Goal: Entertainment & Leisure: Consume media (video, audio)

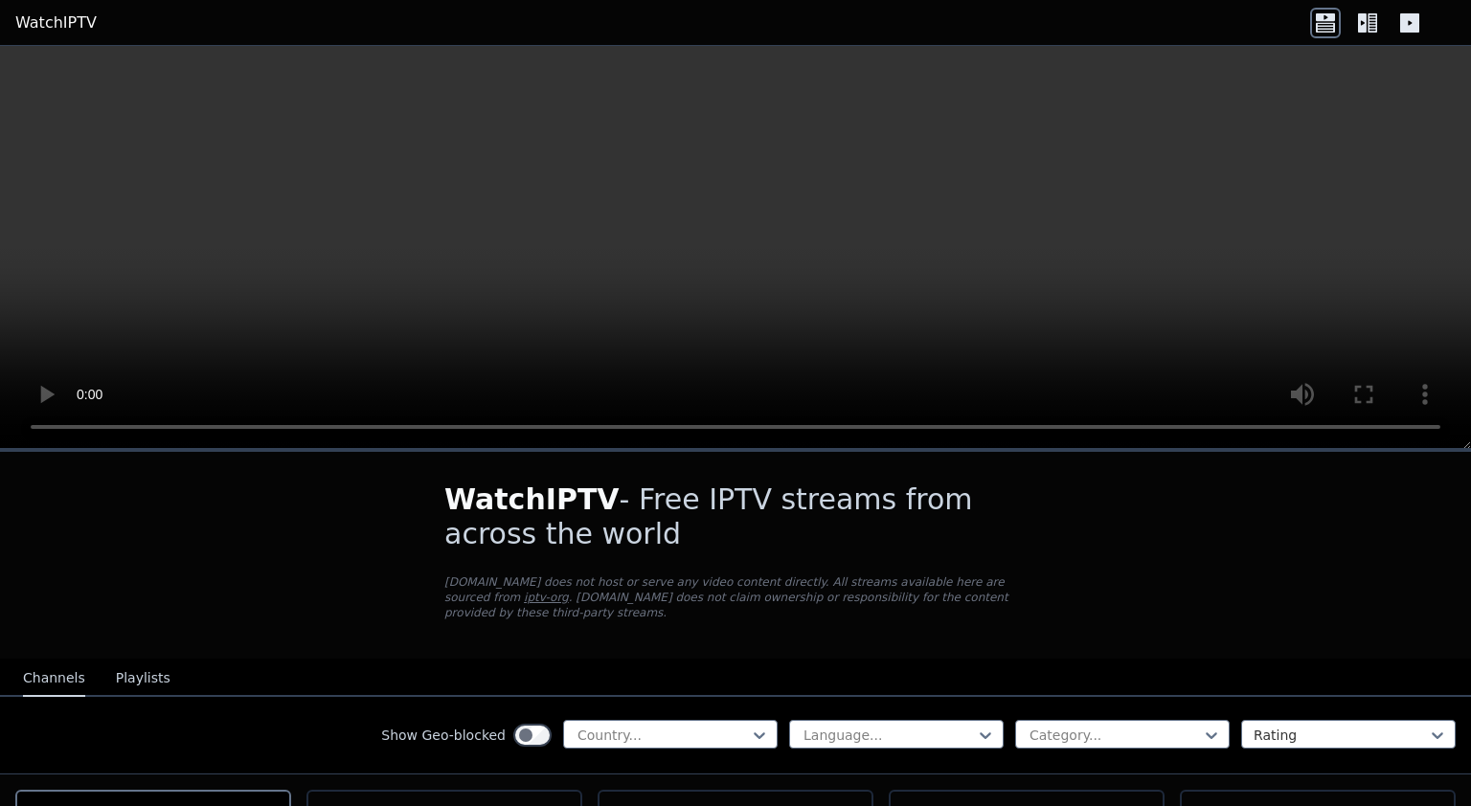
click at [56, 427] on video at bounding box center [735, 247] width 1471 height 403
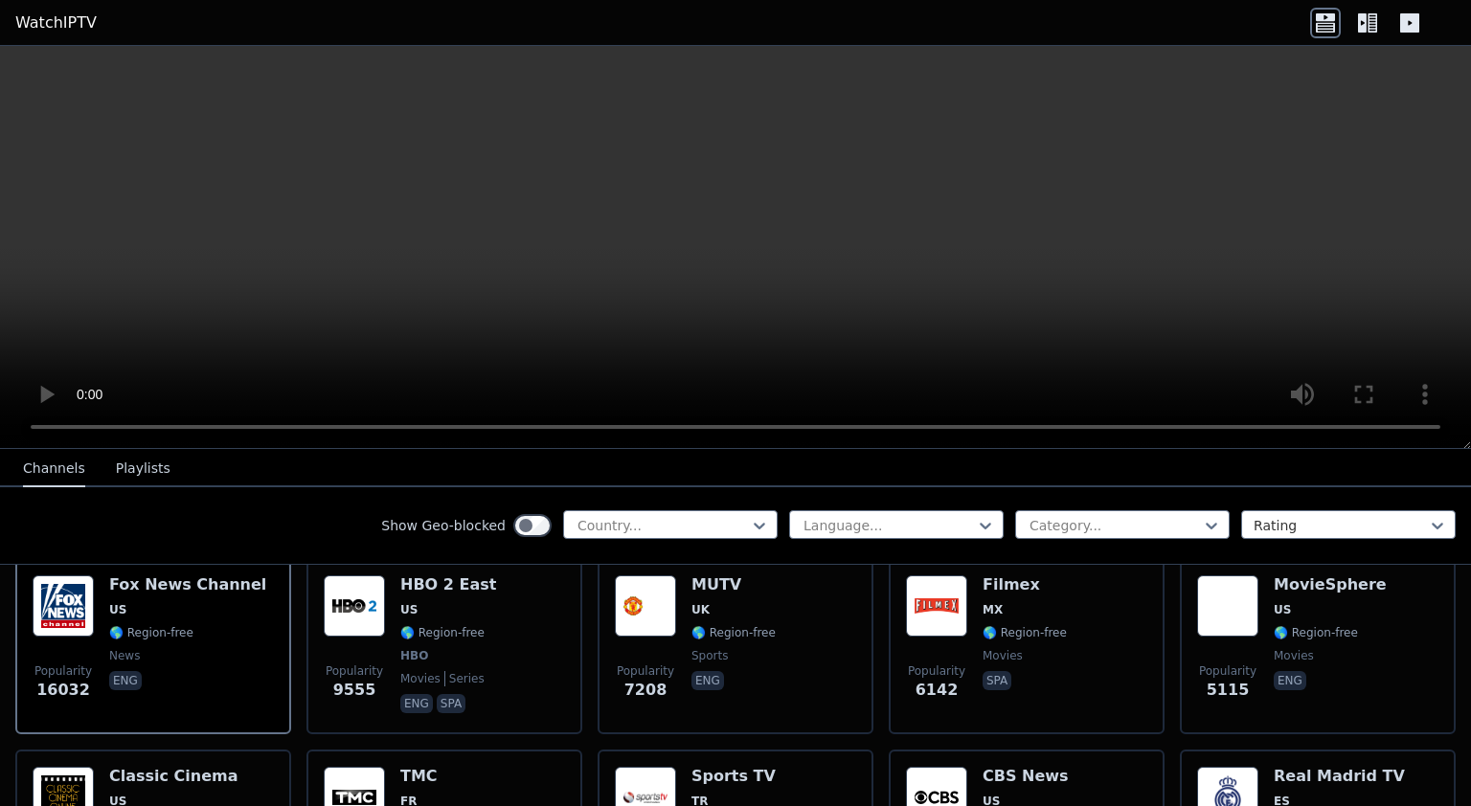
scroll to position [247, 0]
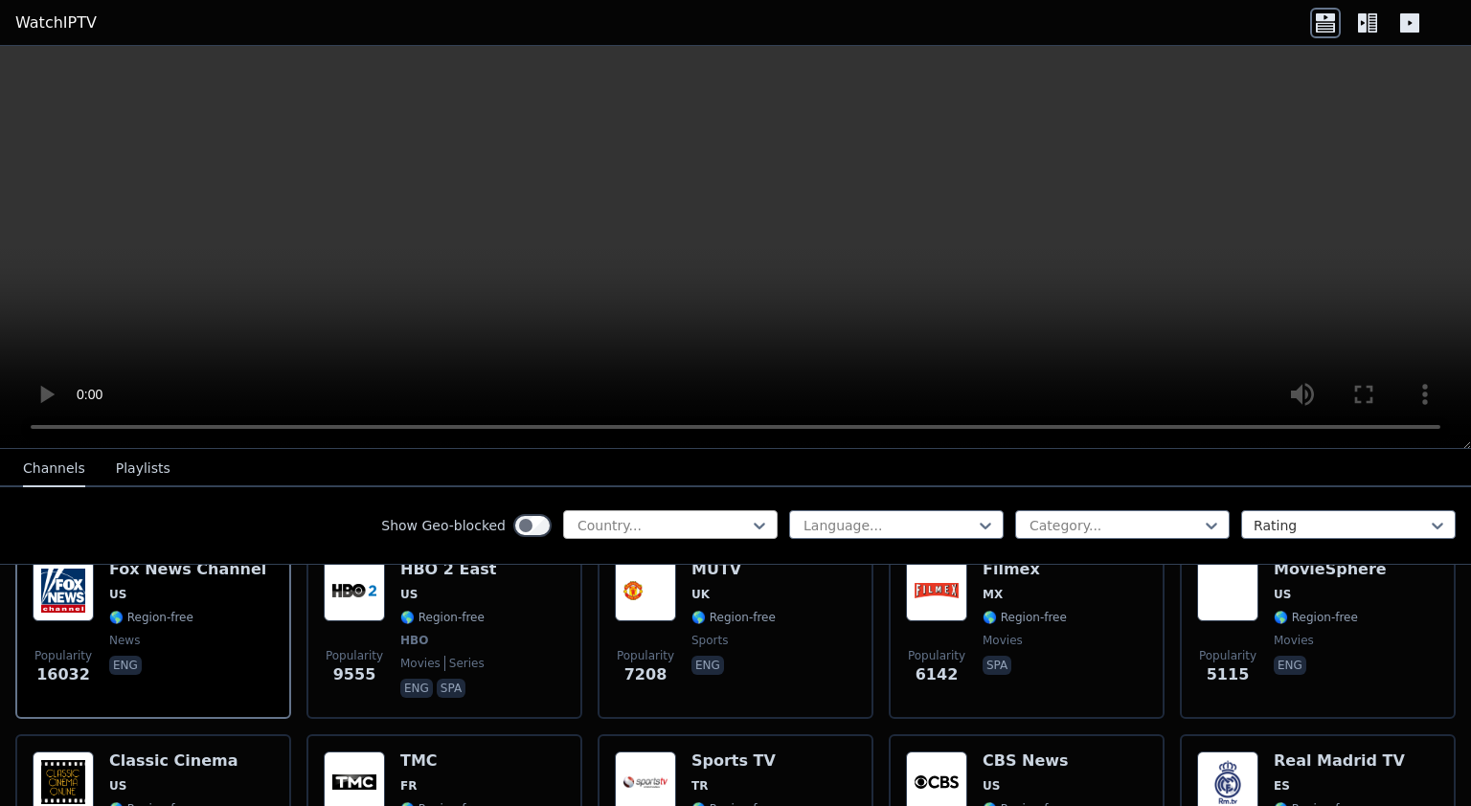
click at [625, 538] on div "Country..." at bounding box center [670, 524] width 214 height 29
click at [665, 573] on div "[GEOGRAPHIC_DATA]" at bounding box center [670, 568] width 214 height 34
type input "****"
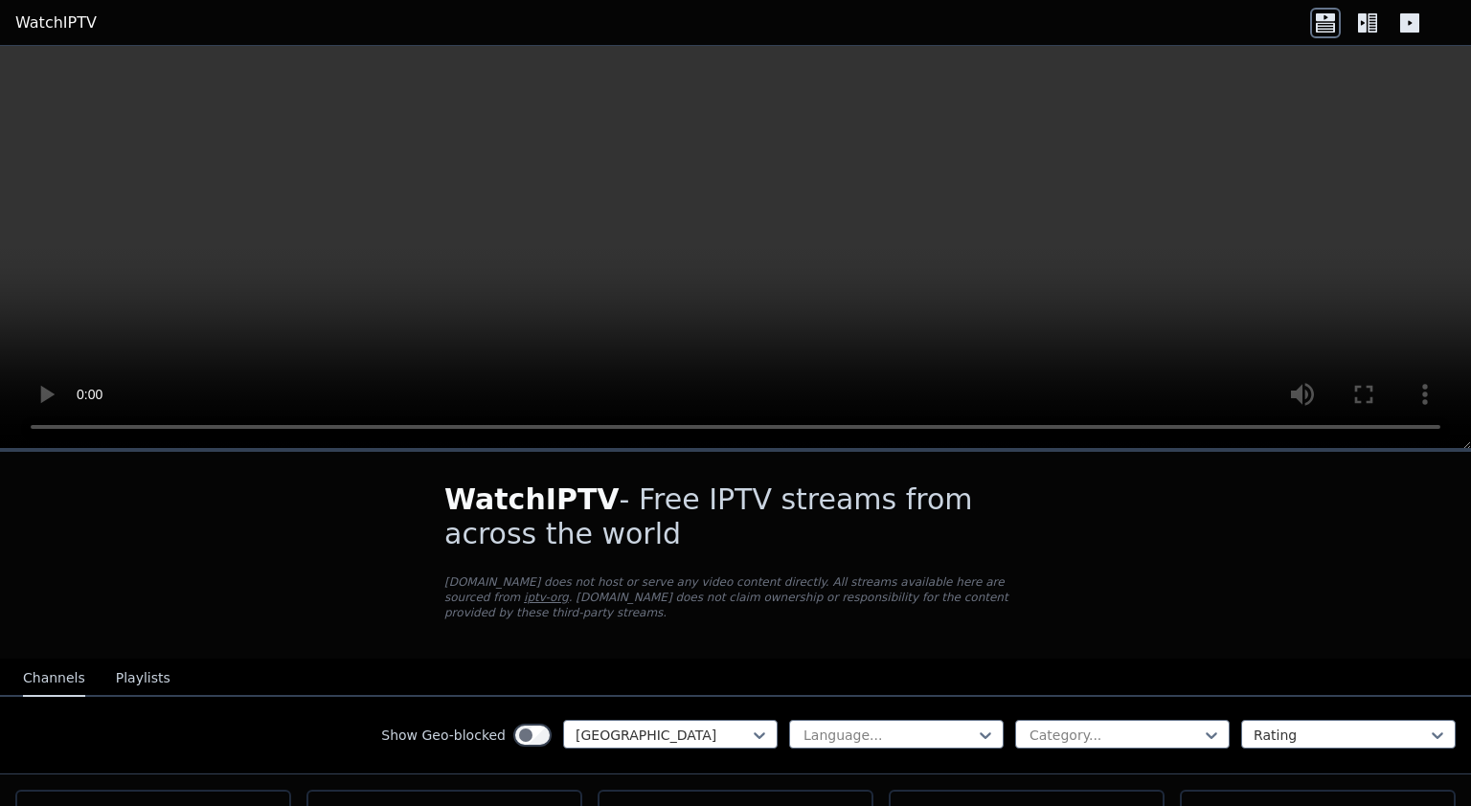
click at [62, 424] on video at bounding box center [735, 247] width 1471 height 403
drag, startPoint x: 770, startPoint y: 418, endPoint x: 1180, endPoint y: 419, distance: 410.7
click at [1180, 419] on video at bounding box center [735, 247] width 1471 height 403
click at [84, 426] on video at bounding box center [735, 247] width 1471 height 403
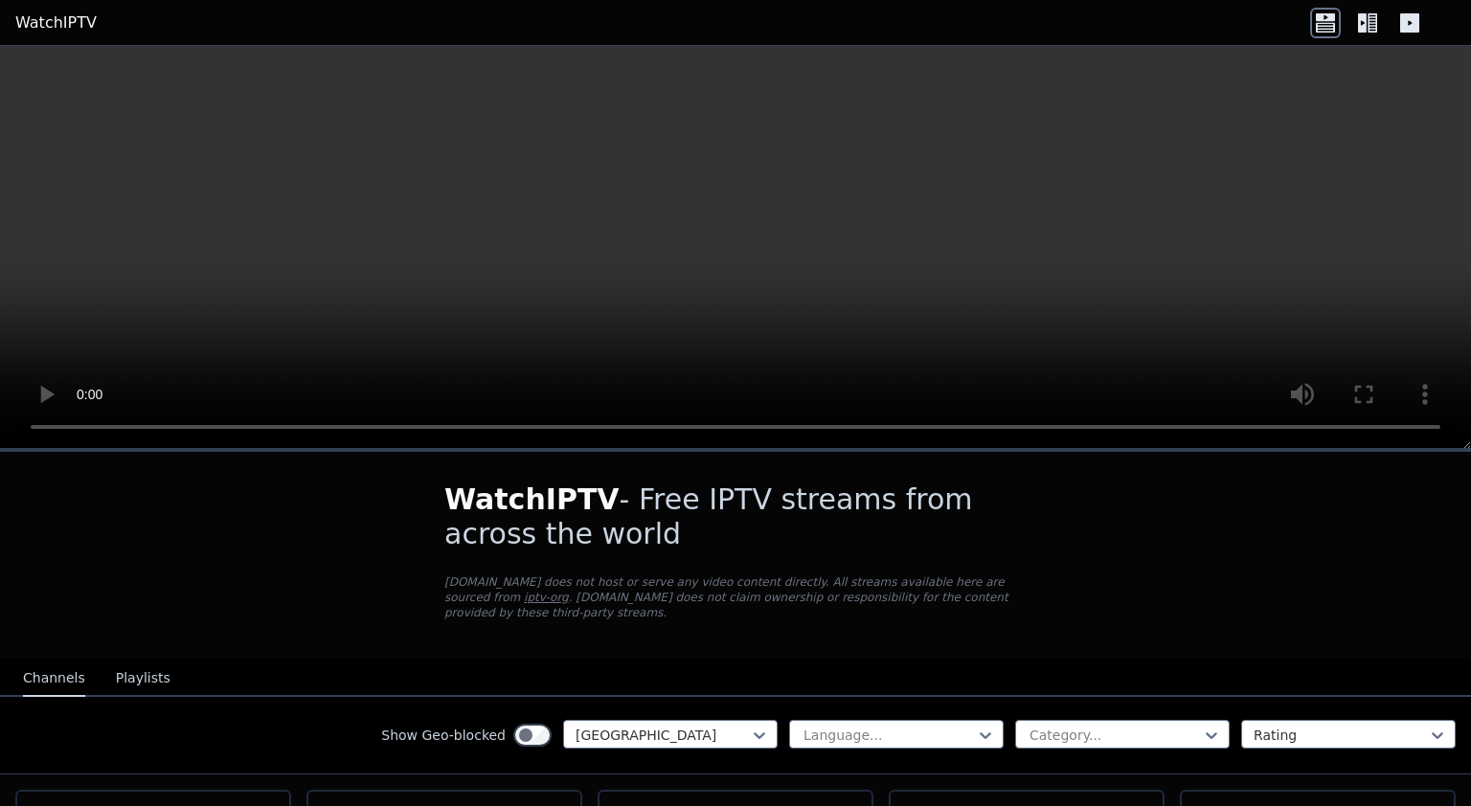
click at [84, 426] on video at bounding box center [735, 247] width 1471 height 403
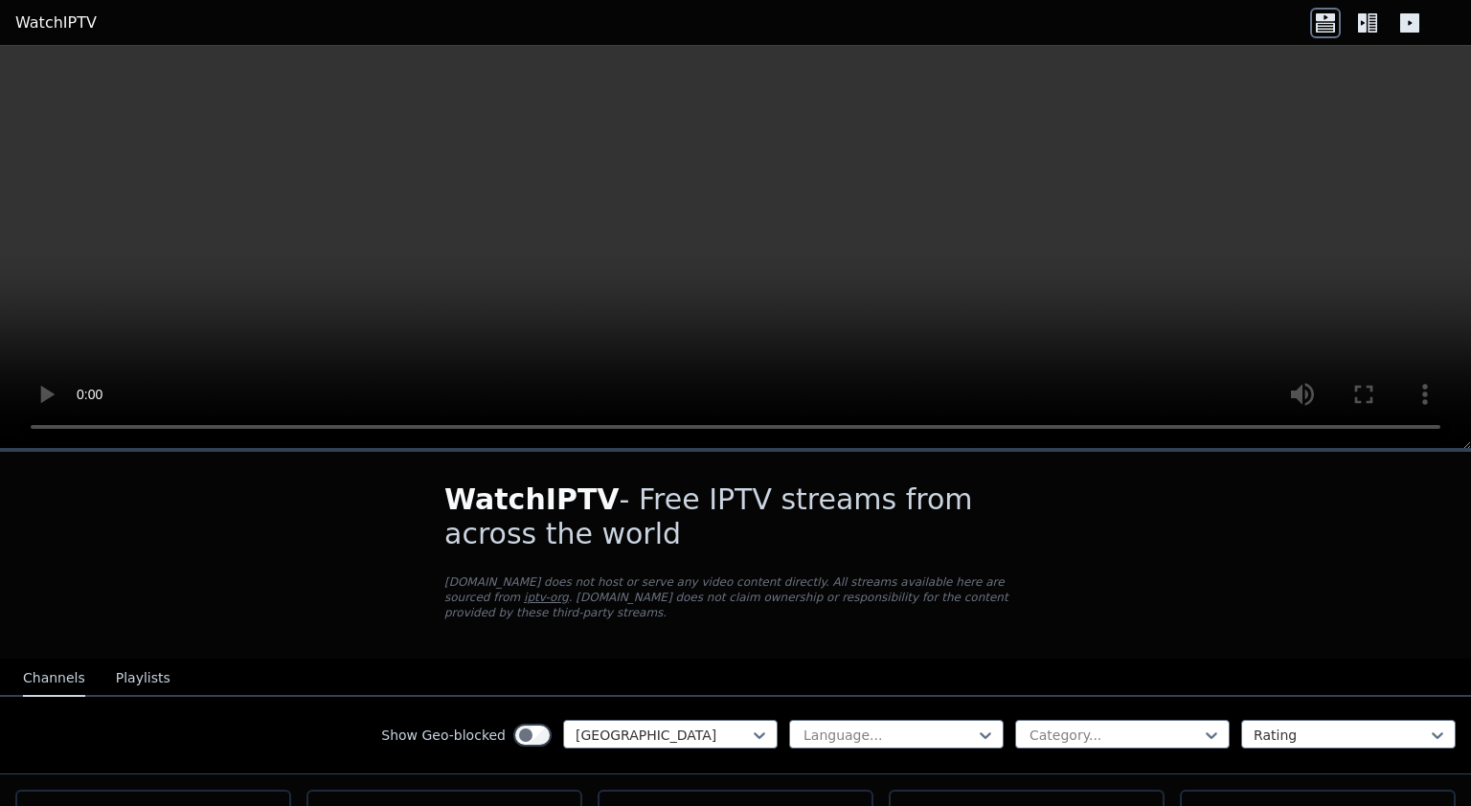
click at [55, 423] on video at bounding box center [735, 247] width 1471 height 403
click at [1436, 428] on video at bounding box center [735, 247] width 1471 height 403
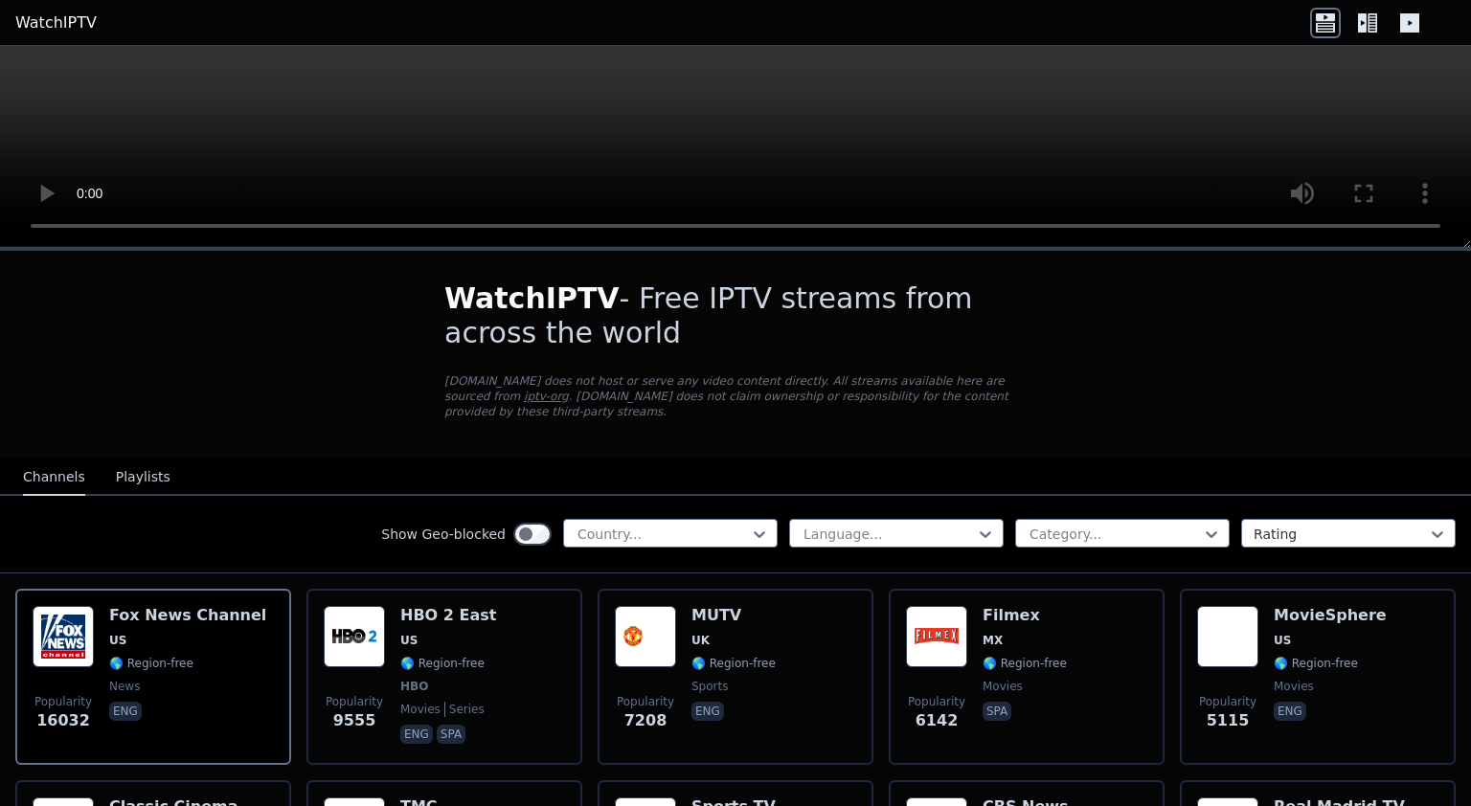
click at [33, 56] on video at bounding box center [735, 147] width 1471 height 202
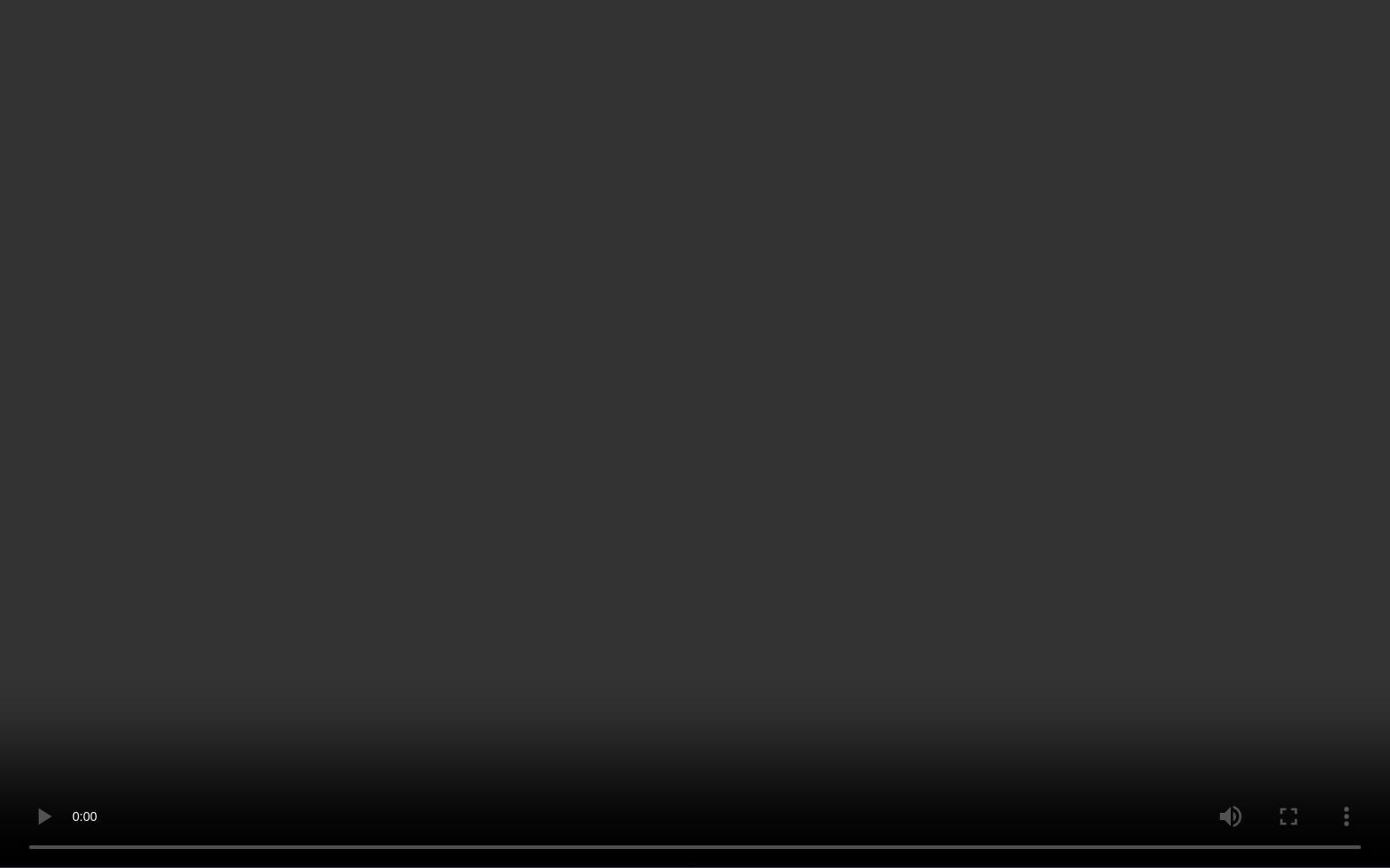
click at [494, 760] on video at bounding box center [695, 434] width 1390 height 868
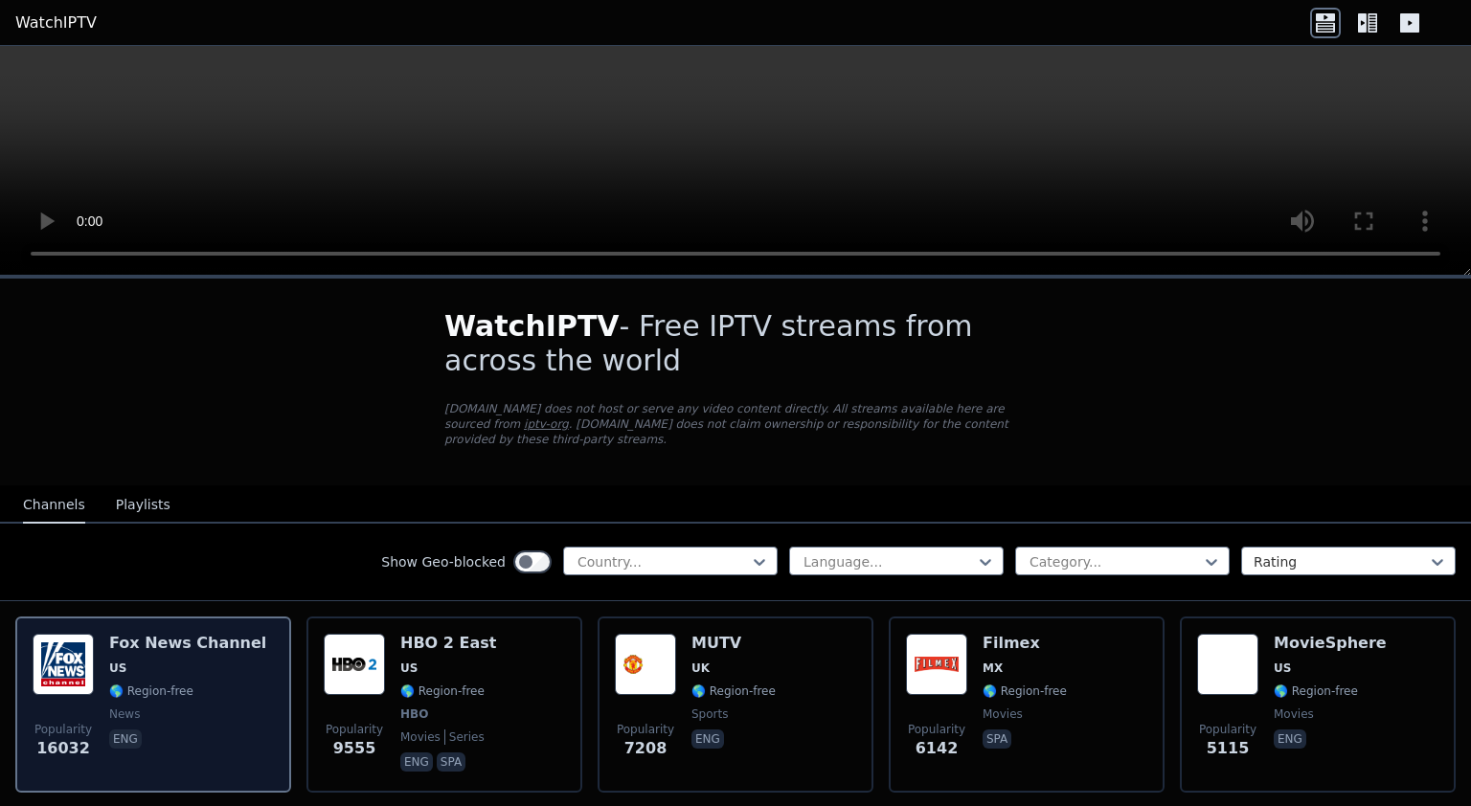
click at [243, 655] on div "Fox News Channel US 🌎 Region-free news eng" at bounding box center [187, 705] width 157 height 142
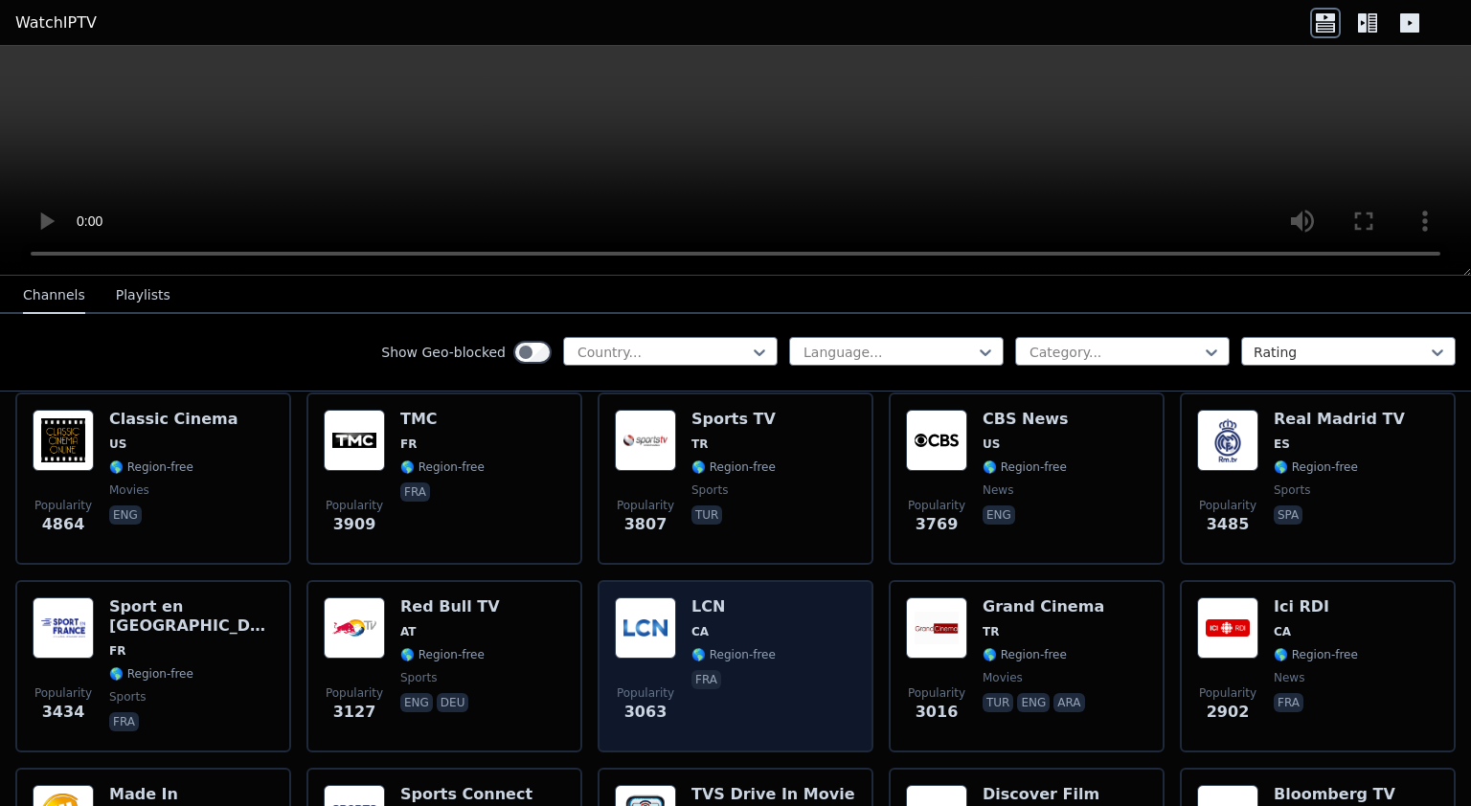
scroll to position [452, 0]
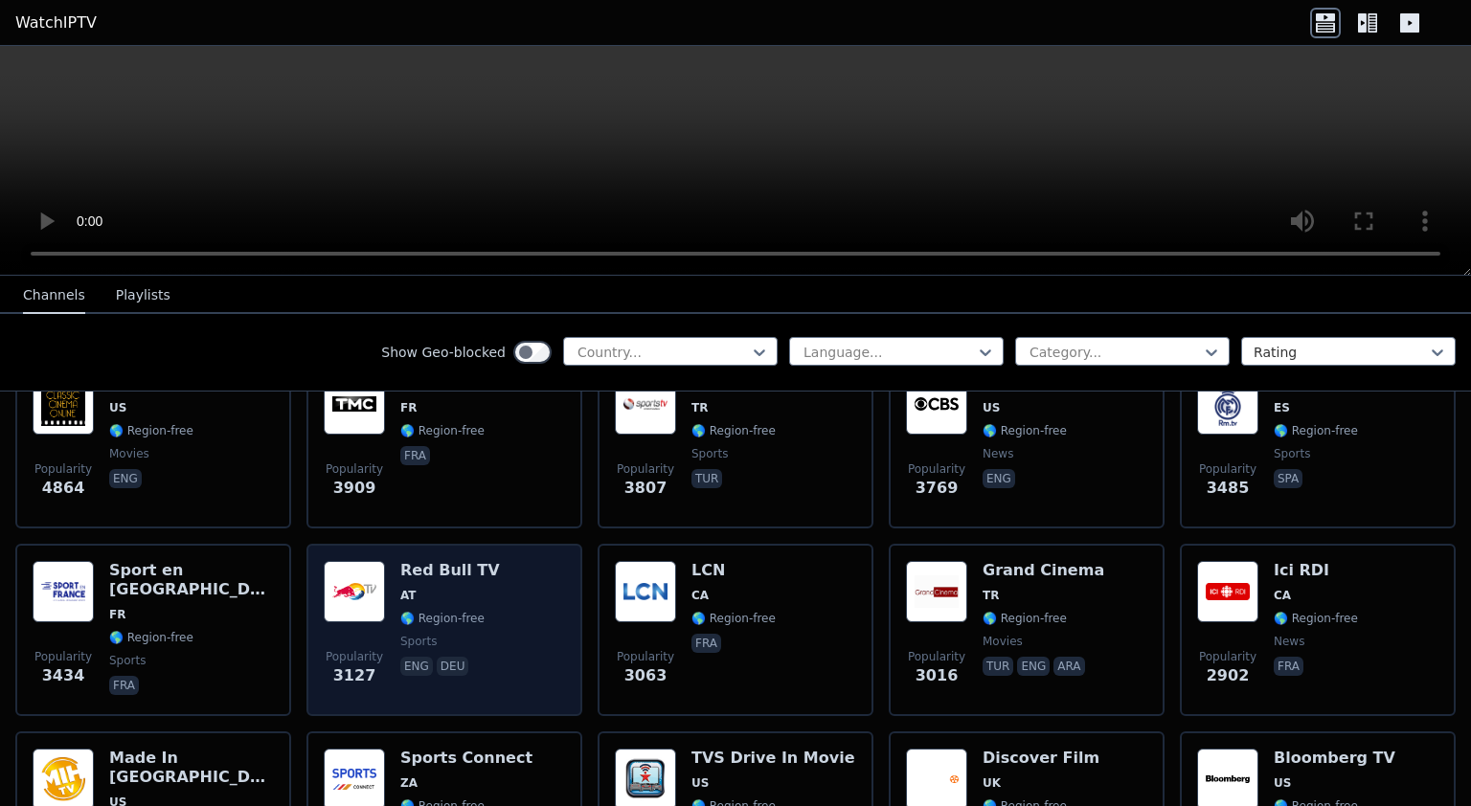
click at [507, 584] on div "Popularity 3127 Red Bull TV AT 🌎 Region-free sports eng deu" at bounding box center [444, 630] width 241 height 138
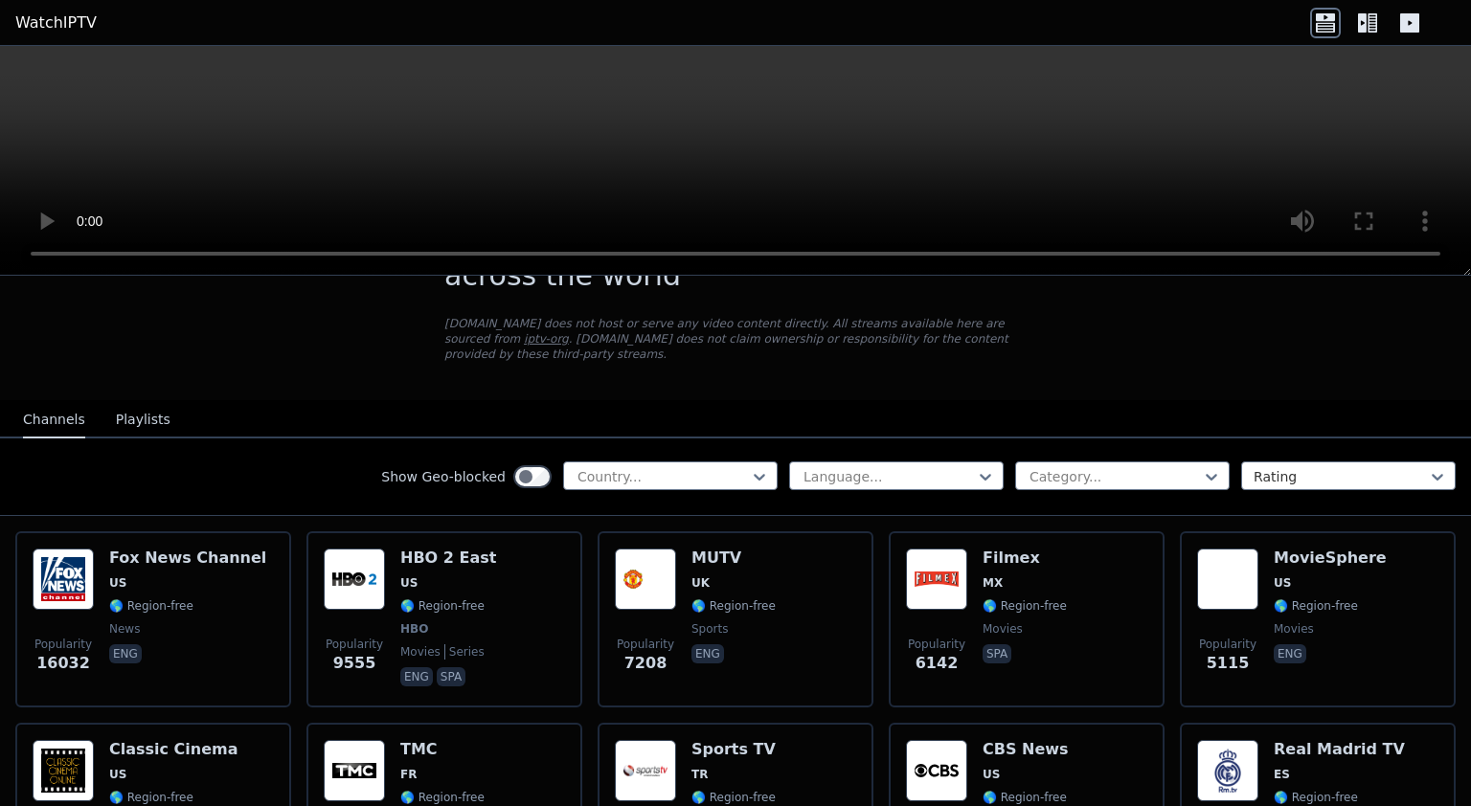
scroll to position [0, 0]
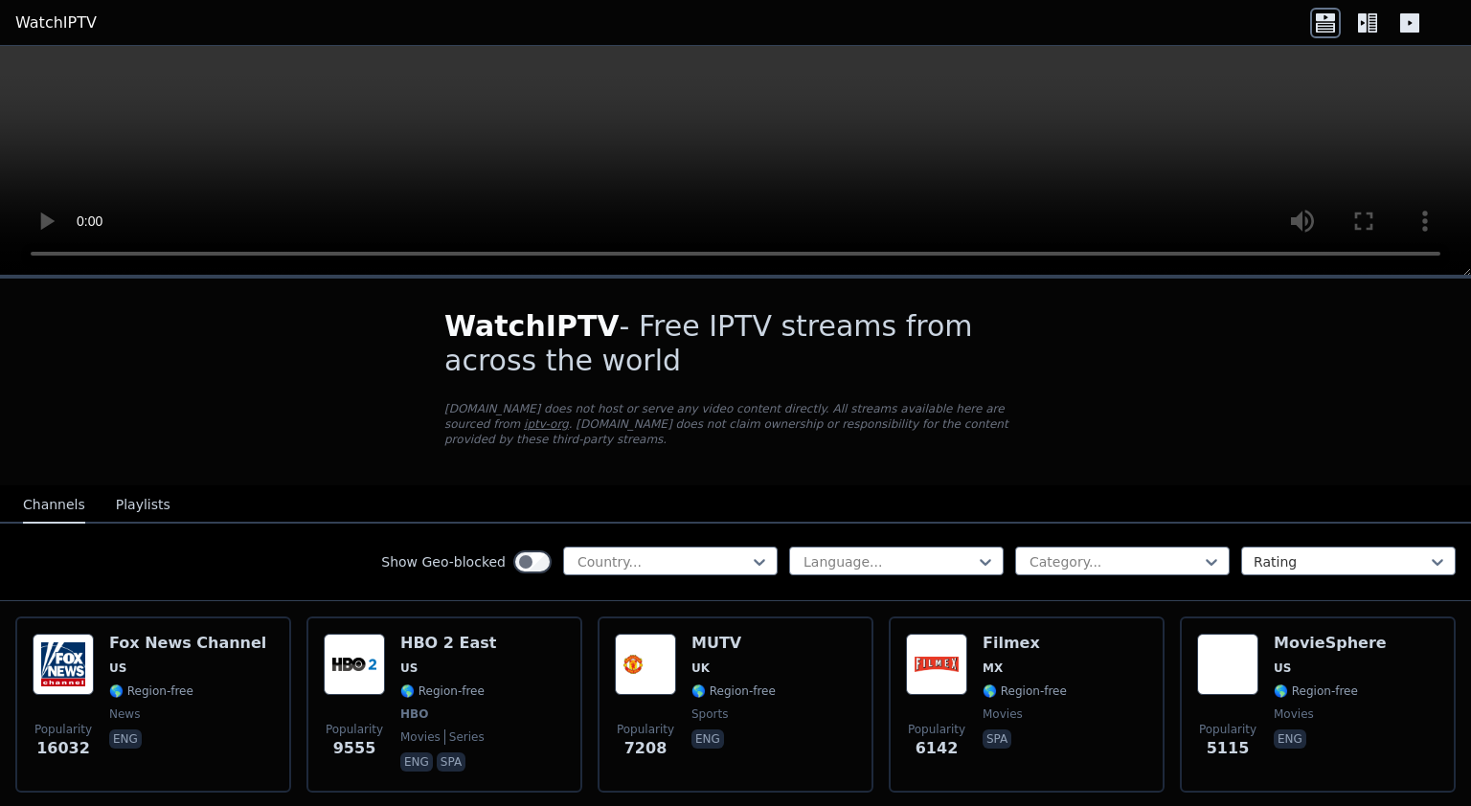
click at [1442, 259] on video at bounding box center [735, 161] width 1471 height 230
click at [1365, 152] on video at bounding box center [735, 161] width 1471 height 230
click at [236, 173] on video at bounding box center [735, 161] width 1471 height 230
